Goal: Information Seeking & Learning: Learn about a topic

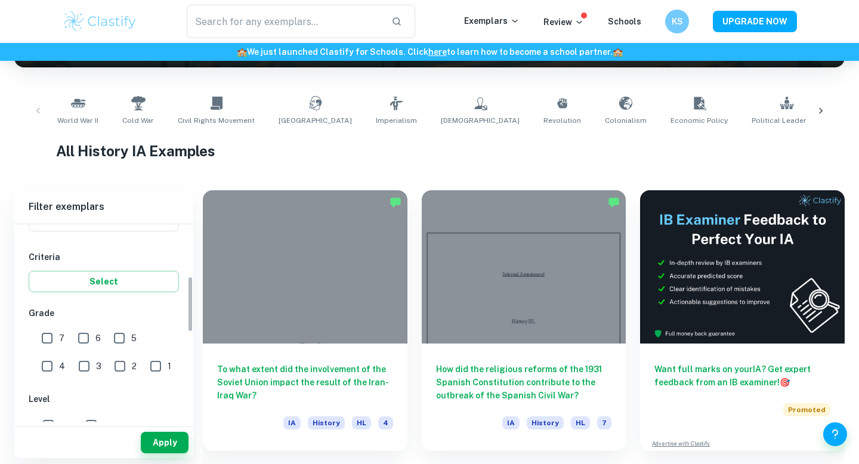
scroll to position [191, 0]
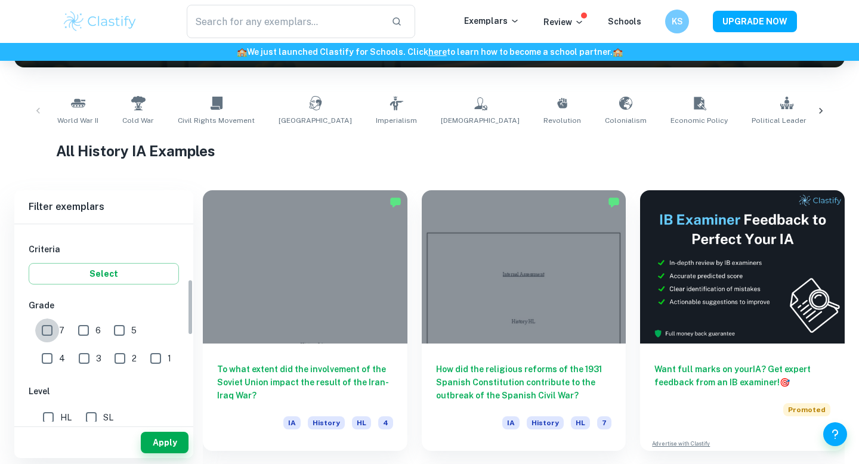
click at [48, 332] on input "7" at bounding box center [47, 330] width 24 height 24
checkbox input "true"
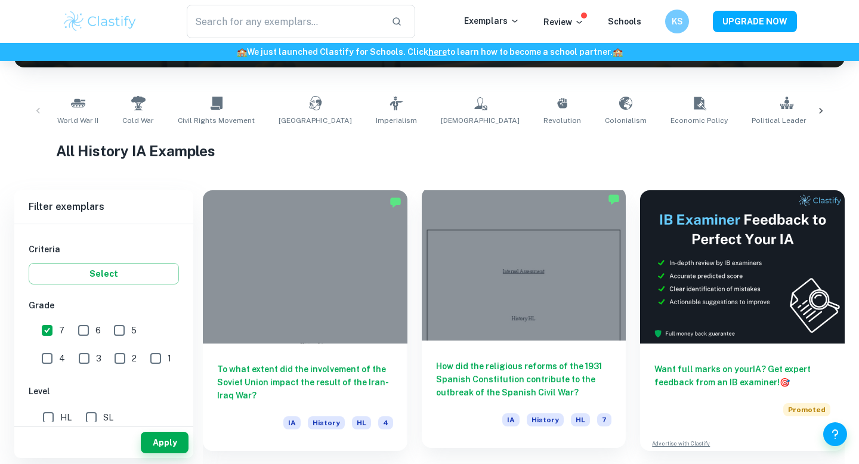
click at [467, 366] on h6 "How did the religious reforms of the 1931 Spanish Constitution contribute to th…" at bounding box center [524, 379] width 176 height 39
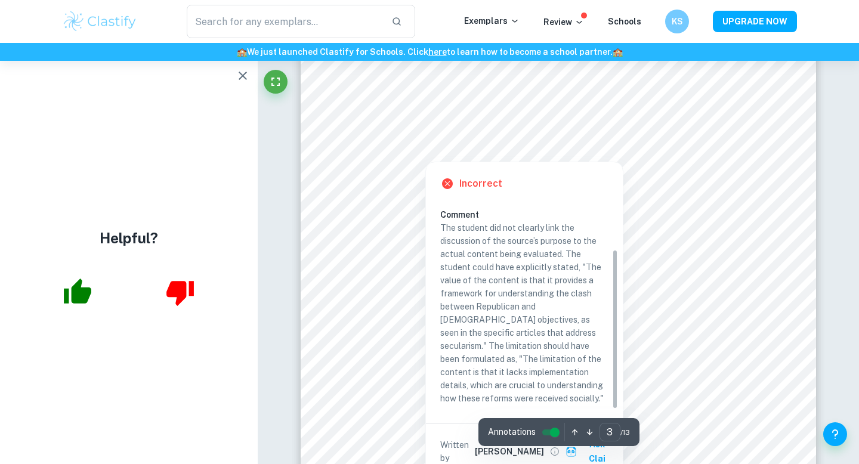
scroll to position [1938, 0]
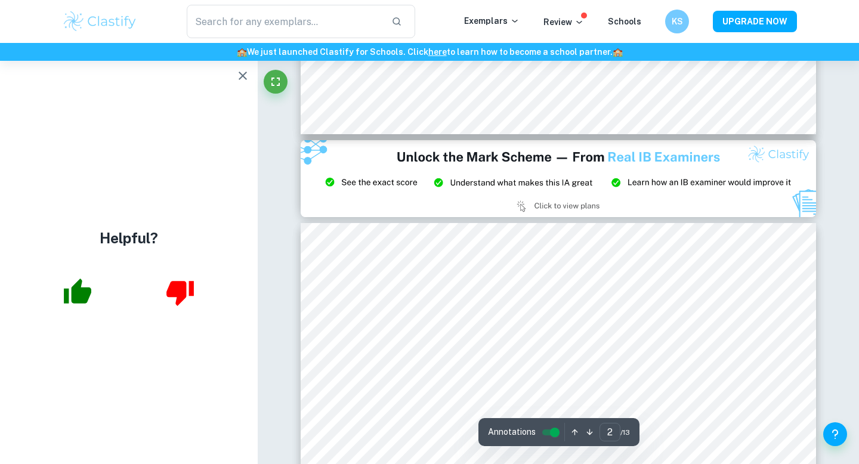
type input "3"
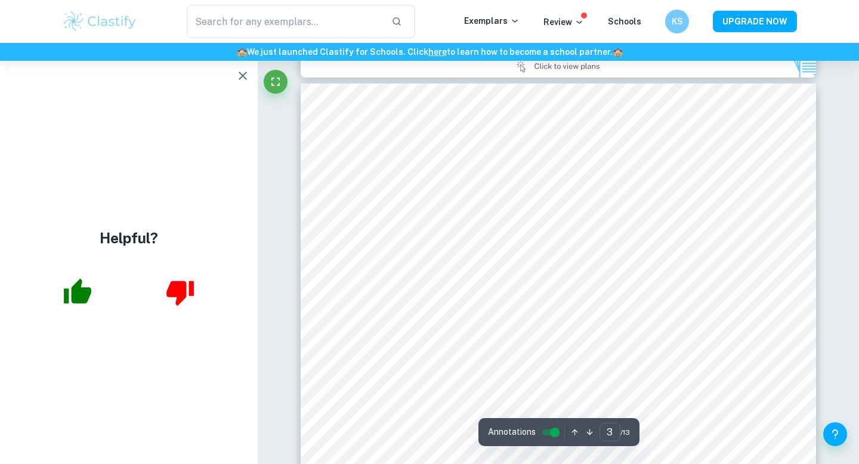
scroll to position [1623, 0]
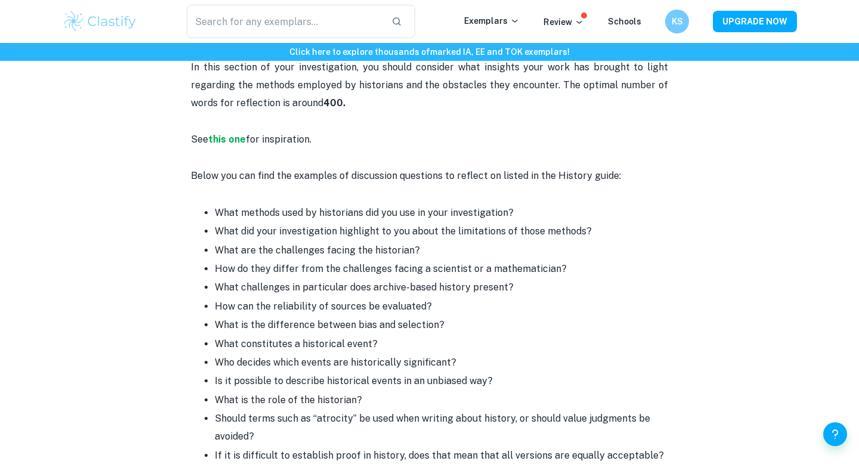
scroll to position [1208, 0]
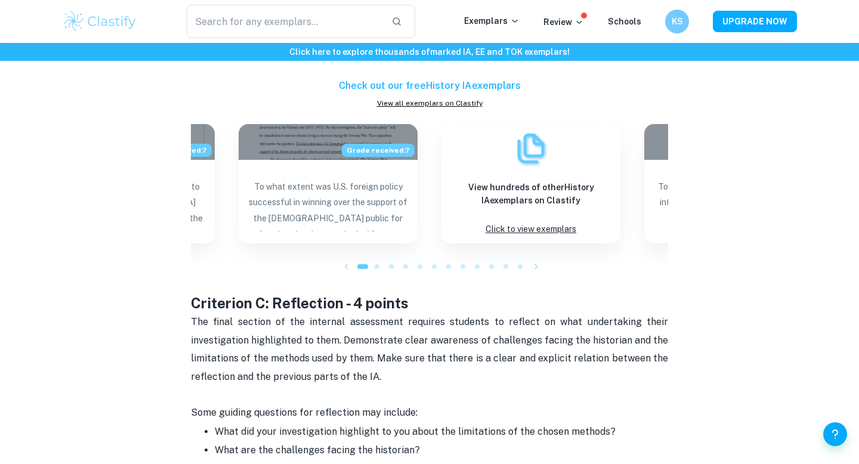
scroll to position [1264, 0]
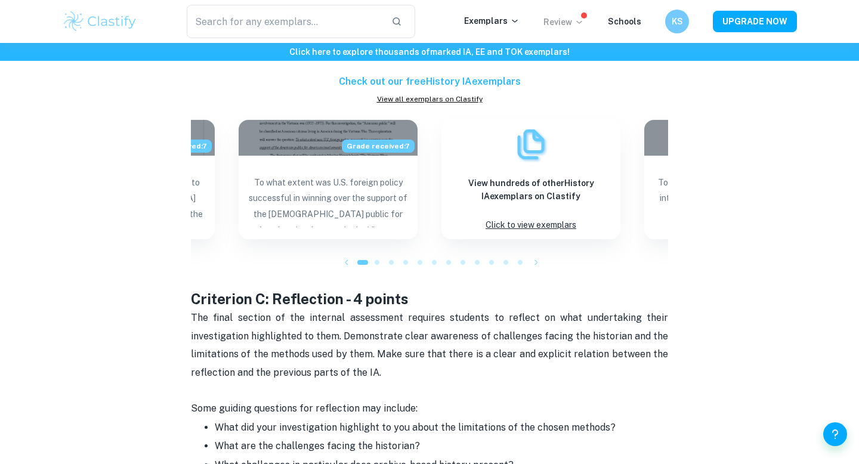
click at [578, 22] on icon at bounding box center [579, 22] width 10 height 10
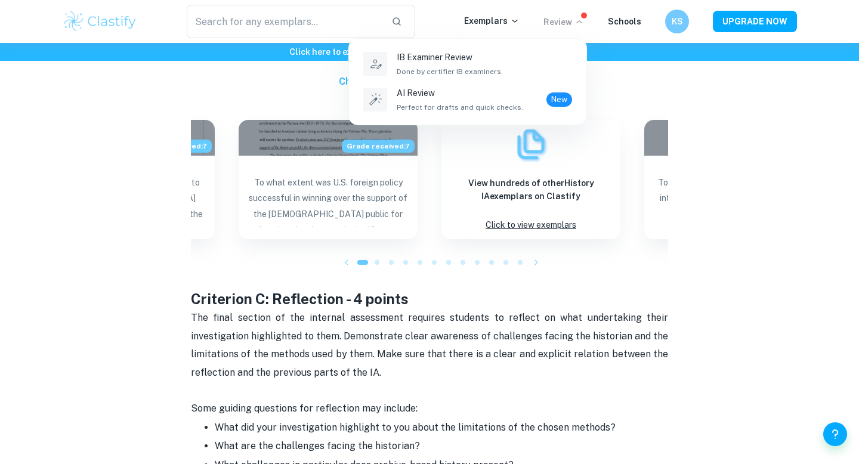
click at [581, 21] on div at bounding box center [429, 232] width 859 height 464
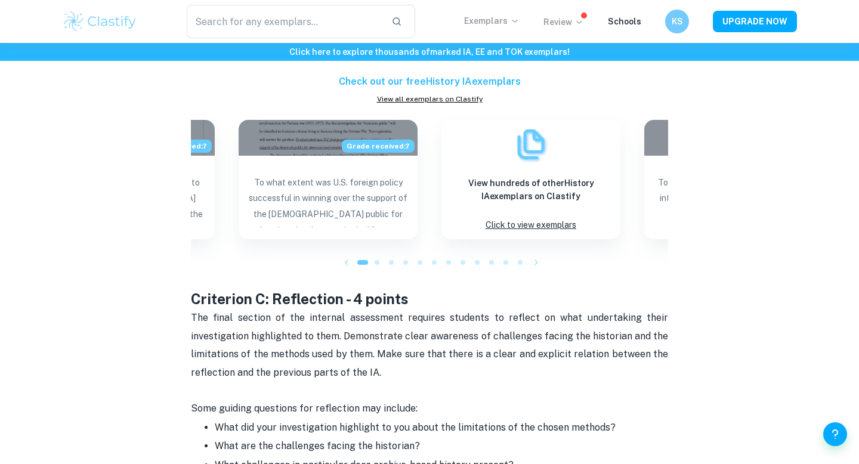
click at [519, 23] on icon at bounding box center [515, 21] width 10 height 10
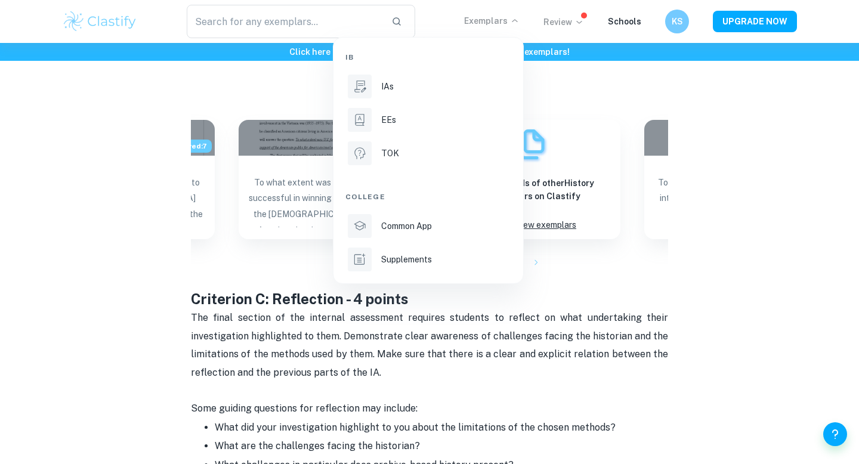
click at [519, 23] on div at bounding box center [429, 232] width 859 height 464
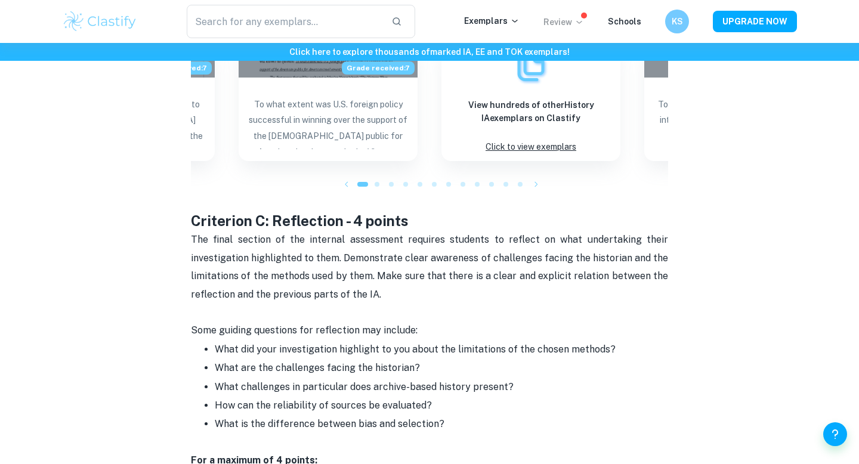
scroll to position [1344, 0]
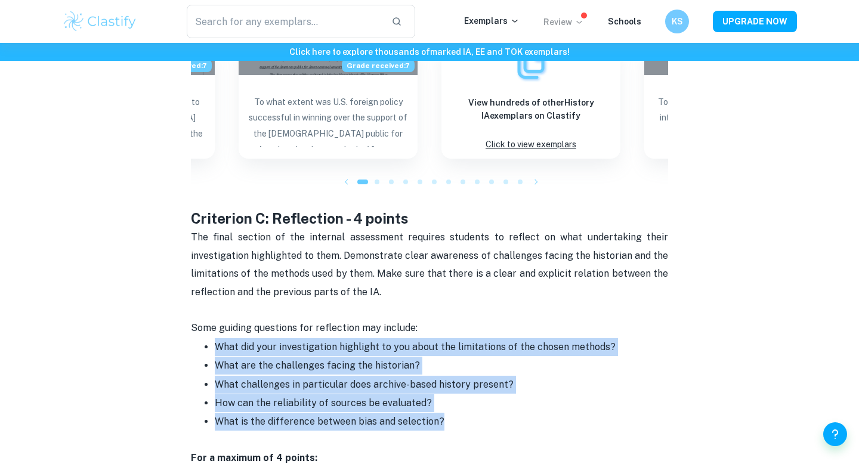
drag, startPoint x: 454, startPoint y: 385, endPoint x: 213, endPoint y: 314, distance: 251.3
click at [213, 337] on ul "What did your investigation highlight to you about the limitations of the chose…" at bounding box center [429, 384] width 477 height 94
click at [386, 341] on span "What did your investigation highlight to you about the limitations of the chose…" at bounding box center [415, 346] width 401 height 11
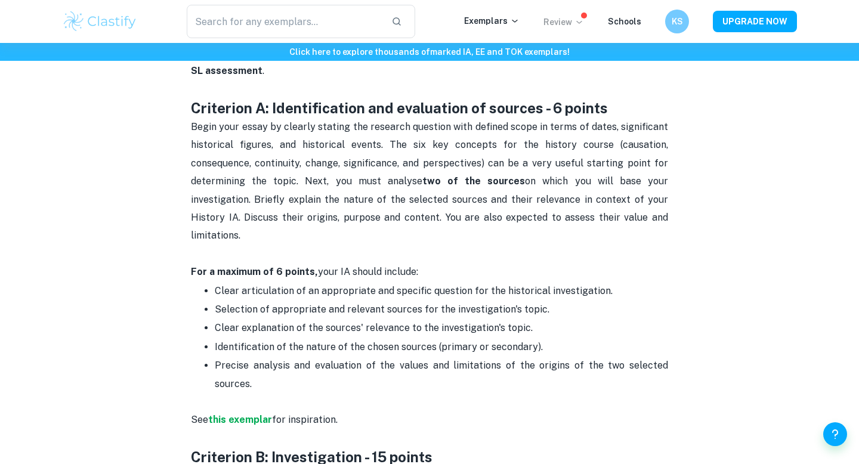
scroll to position [550, 0]
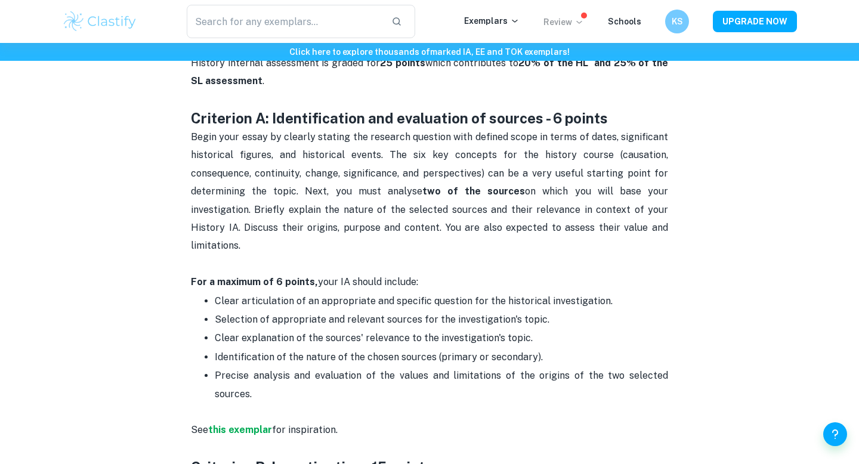
click at [249, 408] on p "See this exemplar for inspiration." at bounding box center [429, 430] width 477 height 54
click at [250, 403] on p "See this exemplar for inspiration." at bounding box center [429, 430] width 477 height 54
click at [250, 424] on strong "this exemplar" at bounding box center [240, 429] width 64 height 11
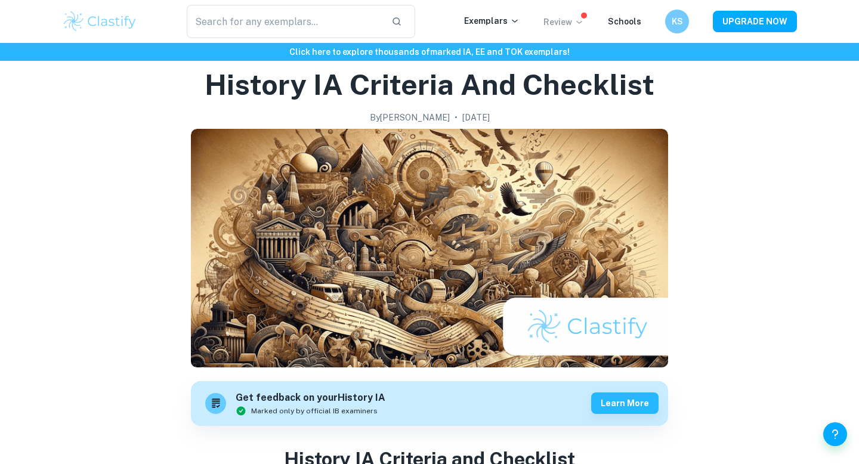
scroll to position [42, 0]
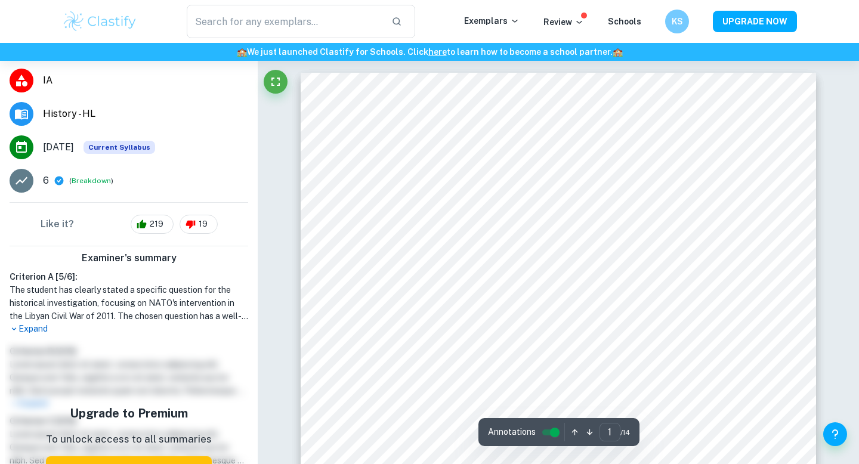
scroll to position [151, 0]
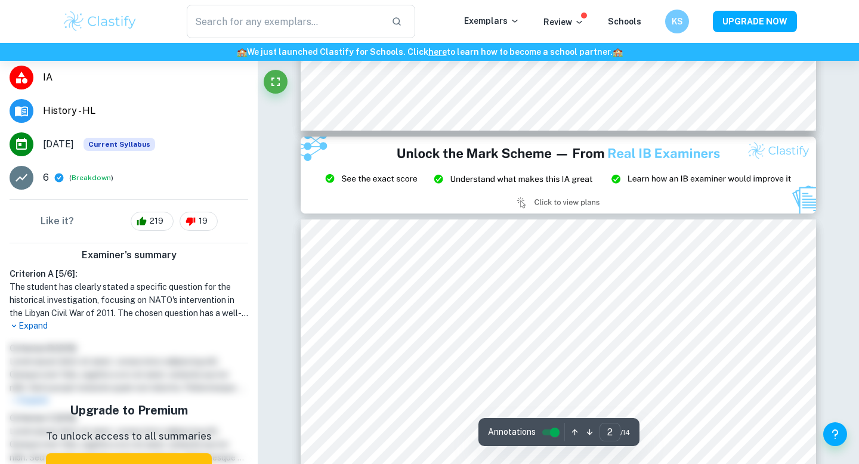
type input "3"
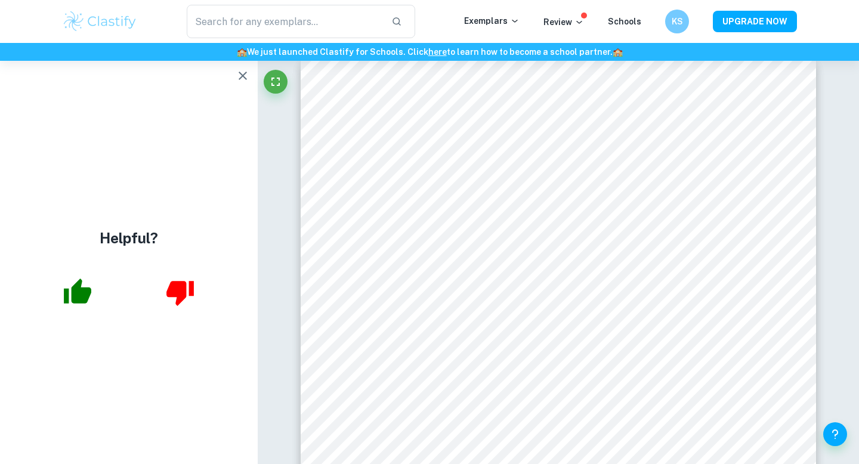
scroll to position [0, 0]
